Goal: Check status: Check status

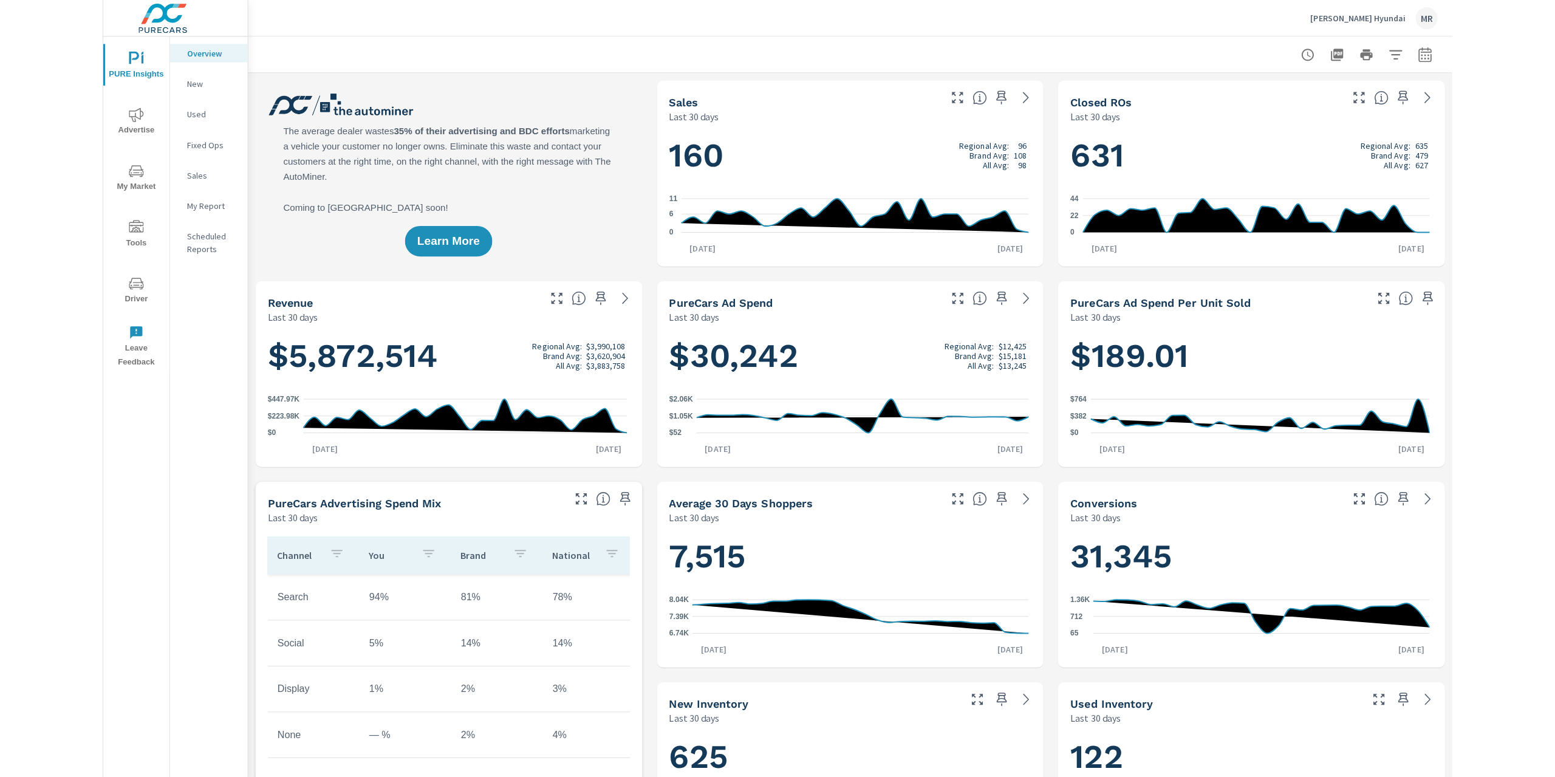
scroll to position [1, 0]
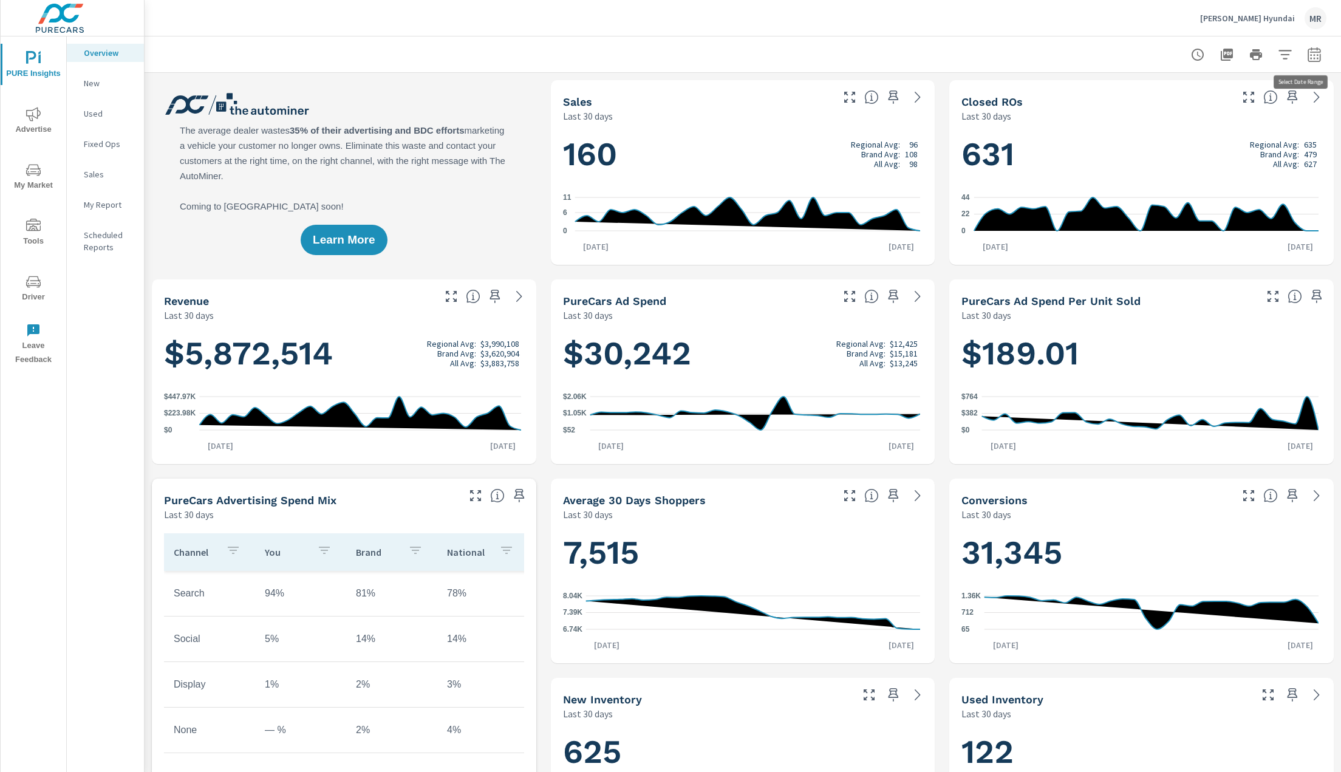
click at [1041, 54] on icon "button" at bounding box center [1315, 56] width 8 height 5
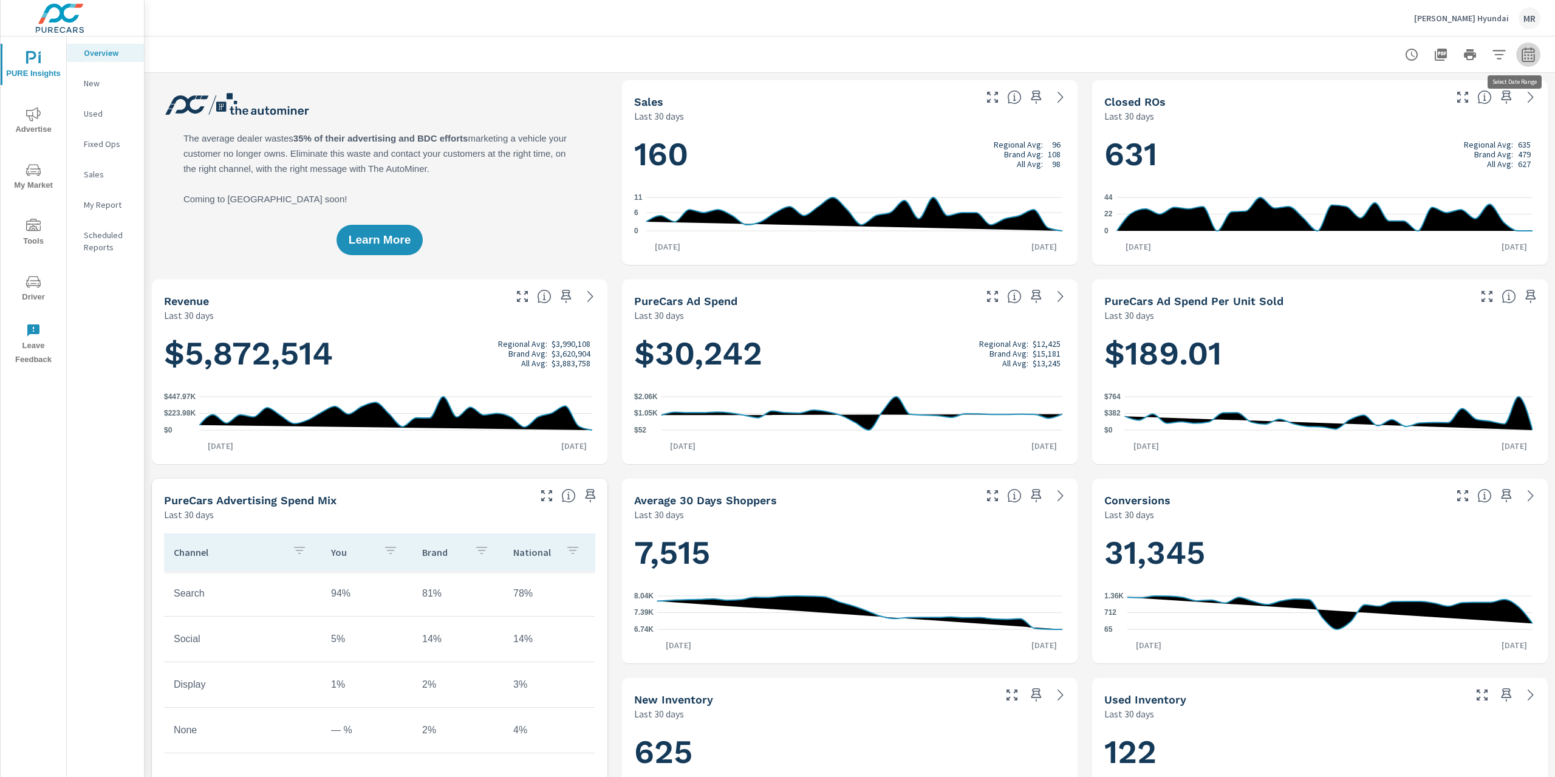
click at [1041, 61] on icon "button" at bounding box center [1528, 54] width 13 height 15
click at [35, 119] on icon "nav menu" at bounding box center [33, 114] width 15 height 15
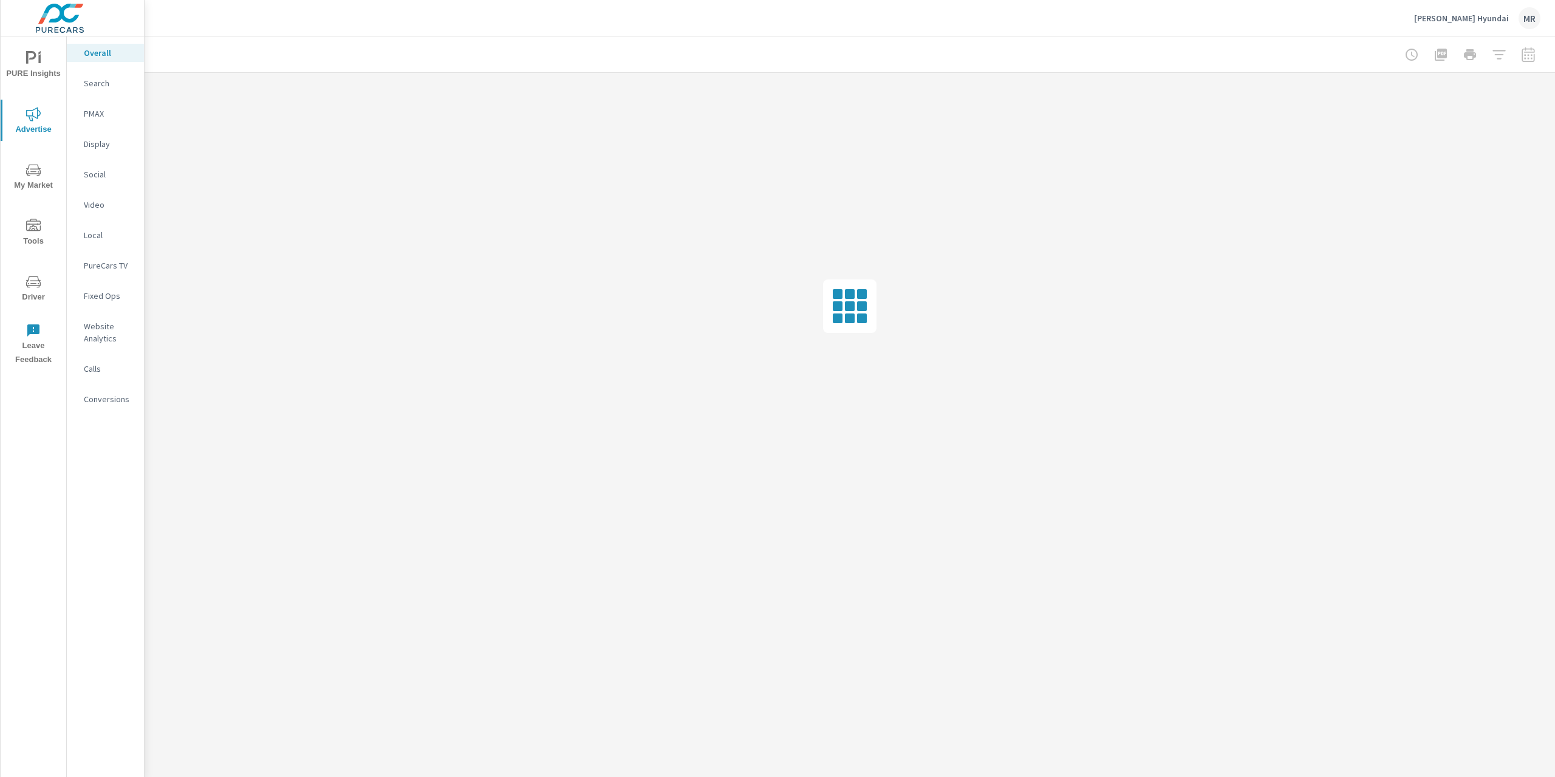
click at [104, 298] on p "Fixed Ops" at bounding box center [109, 296] width 50 height 12
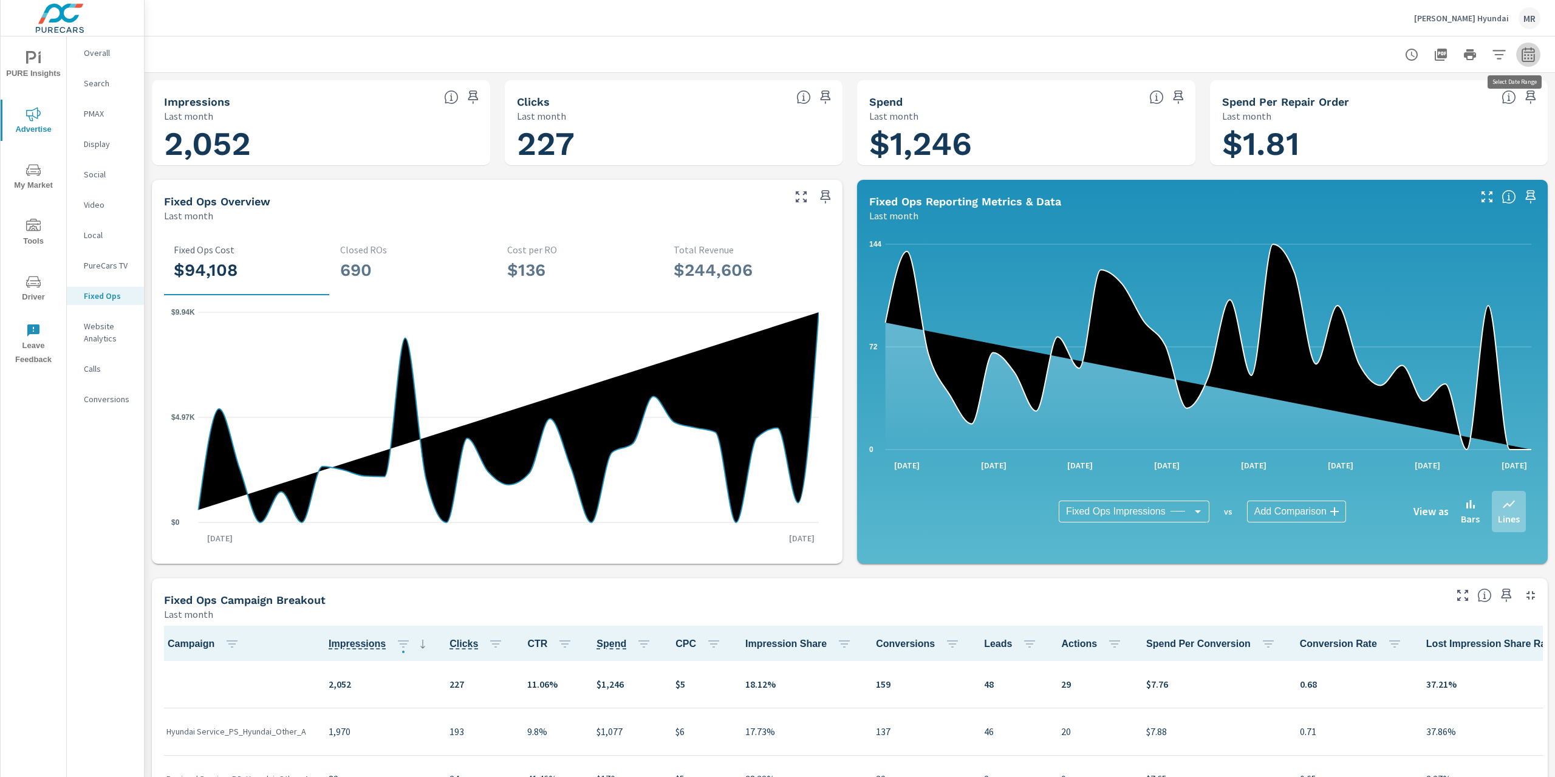
click at [1041, 53] on icon "button" at bounding box center [1528, 54] width 15 height 15
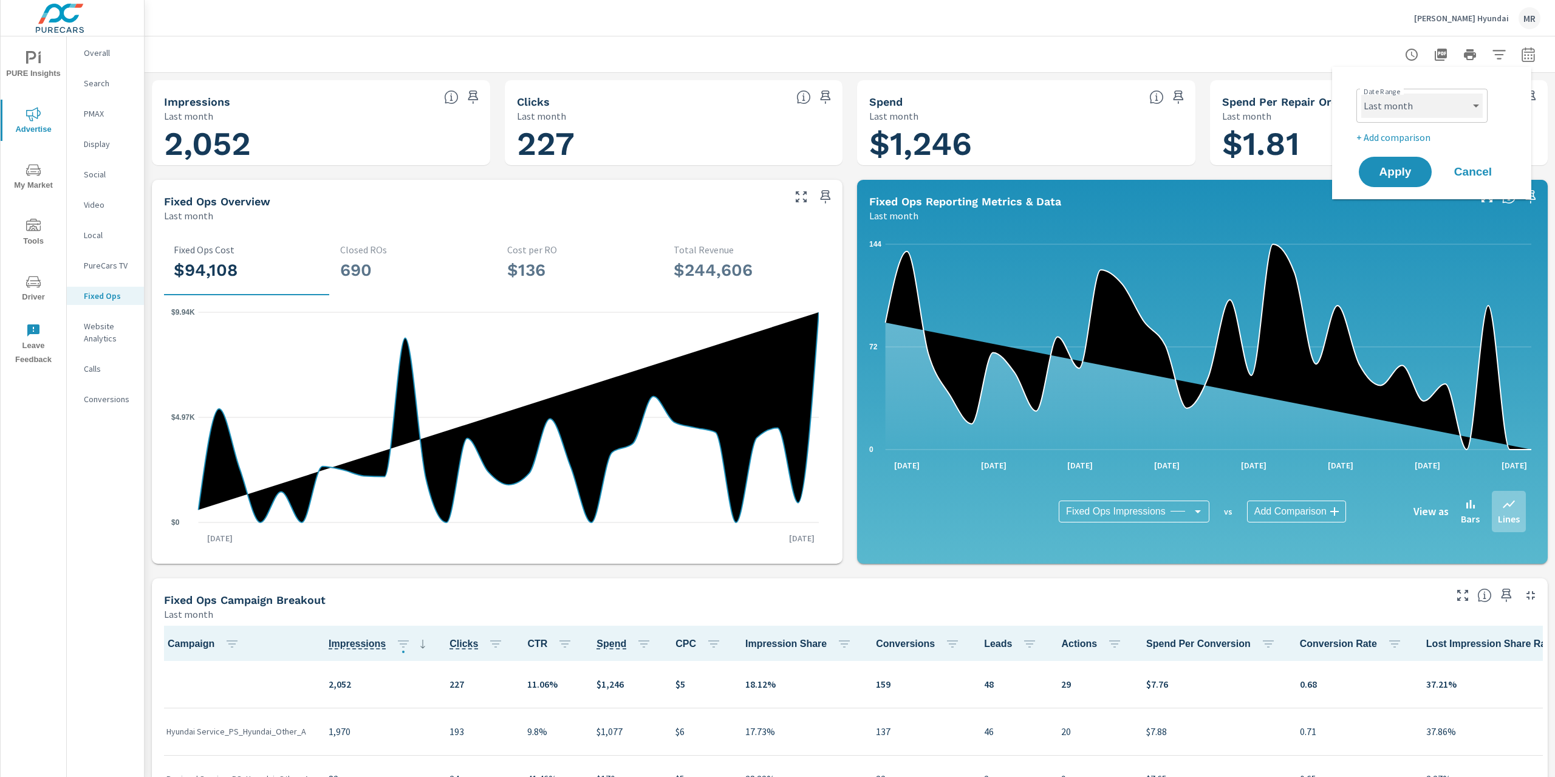
click at [1041, 109] on select "Custom [DATE] Last week Last 7 days Last 14 days Last 30 days Last 45 days Last…" at bounding box center [1423, 106] width 122 height 24
click at [1041, 94] on select "Custom [DATE] Last week Last 7 days Last 14 days Last 30 days Last 45 days Last…" at bounding box center [1423, 106] width 122 height 24
select select "Last 90 days"
click at [1041, 170] on span "Apply" at bounding box center [1396, 172] width 50 height 12
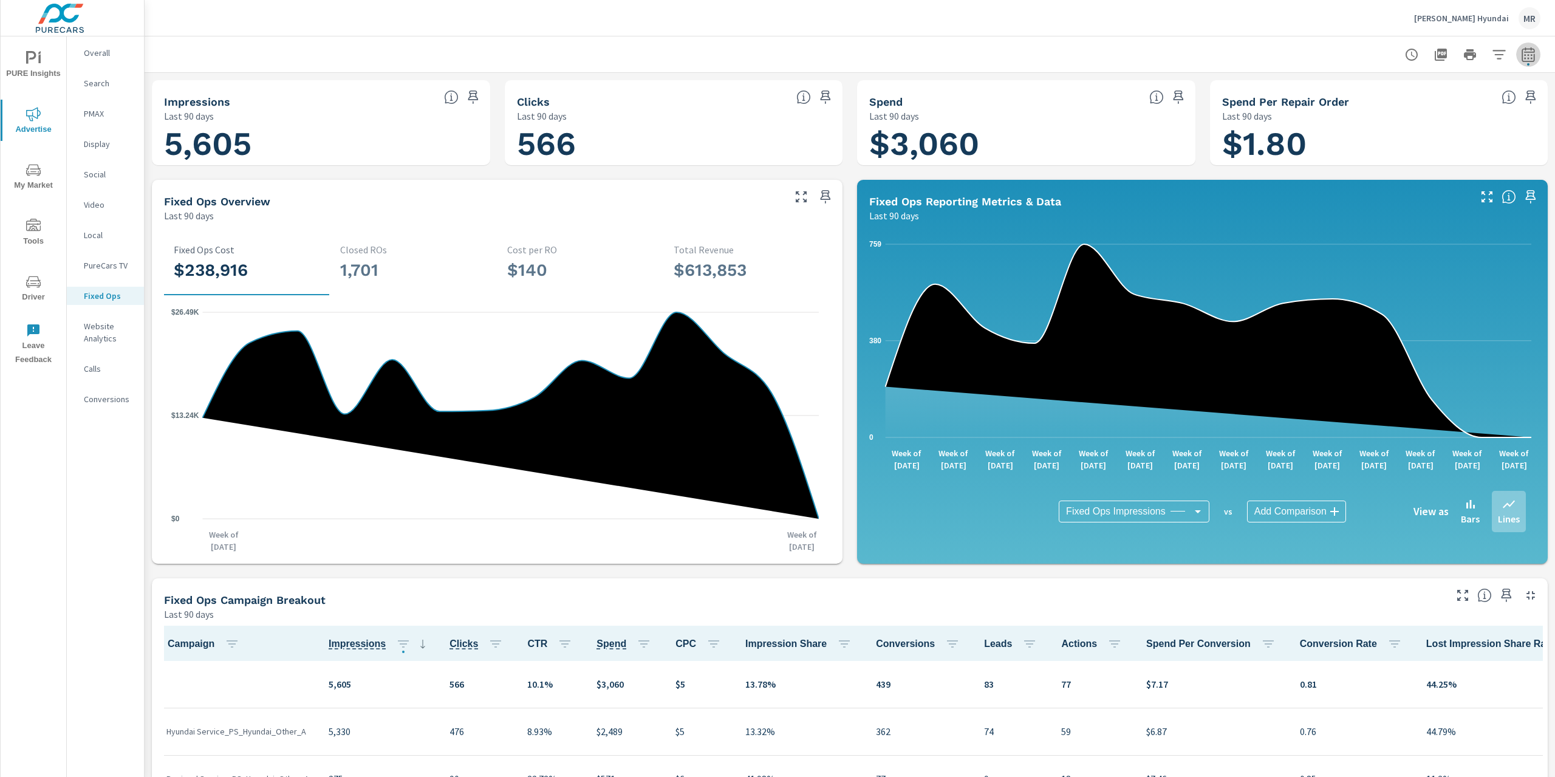
click at [1041, 50] on icon "button" at bounding box center [1528, 54] width 13 height 15
click at [1041, 105] on select "Custom [DATE] Last week Last 7 days Last 14 days Last 30 days Last 45 days Last…" at bounding box center [1423, 106] width 122 height 24
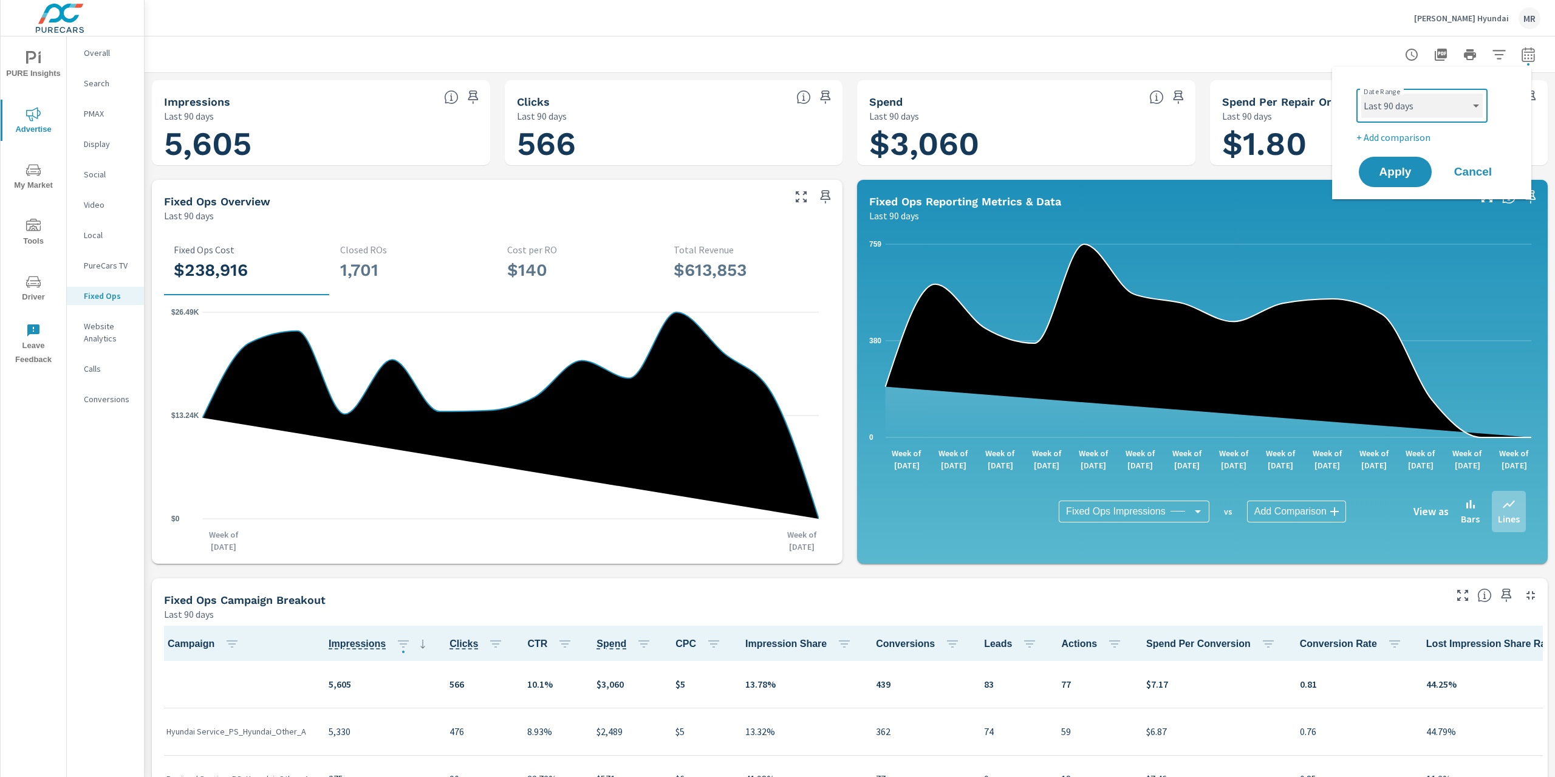
click at [1041, 94] on select "Custom [DATE] Last week Last 7 days Last 14 days Last 30 days Last 45 days Last…" at bounding box center [1423, 106] width 122 height 24
select select "Last 180 days"
click at [1041, 171] on span "Apply" at bounding box center [1396, 172] width 50 height 12
